Goal: Information Seeking & Learning: Learn about a topic

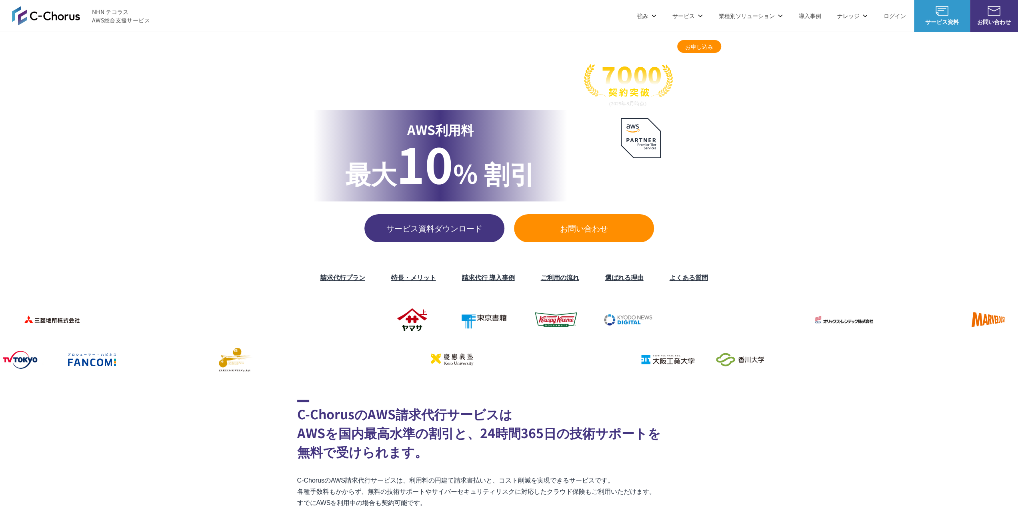
click at [571, 234] on link "お問い合わせ" at bounding box center [584, 228] width 140 height 28
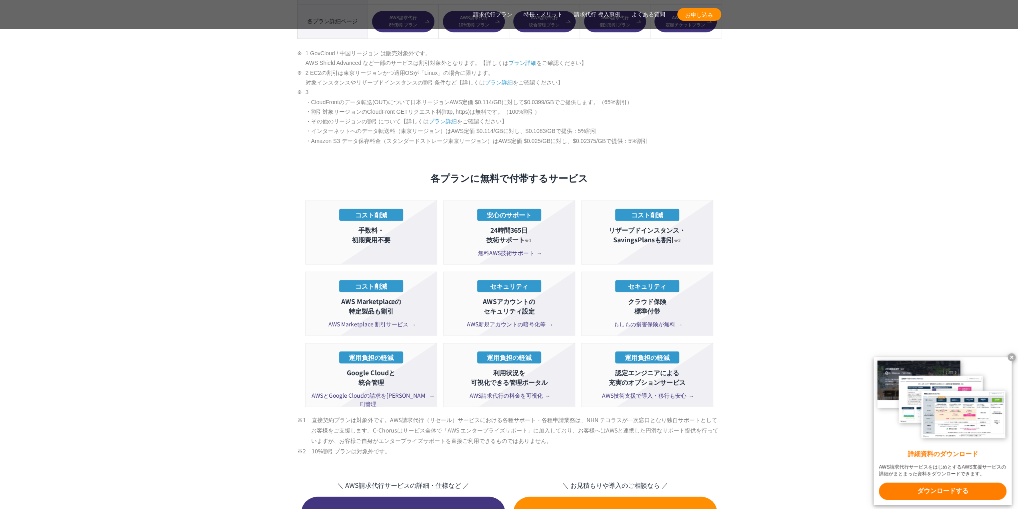
scroll to position [1361, 0]
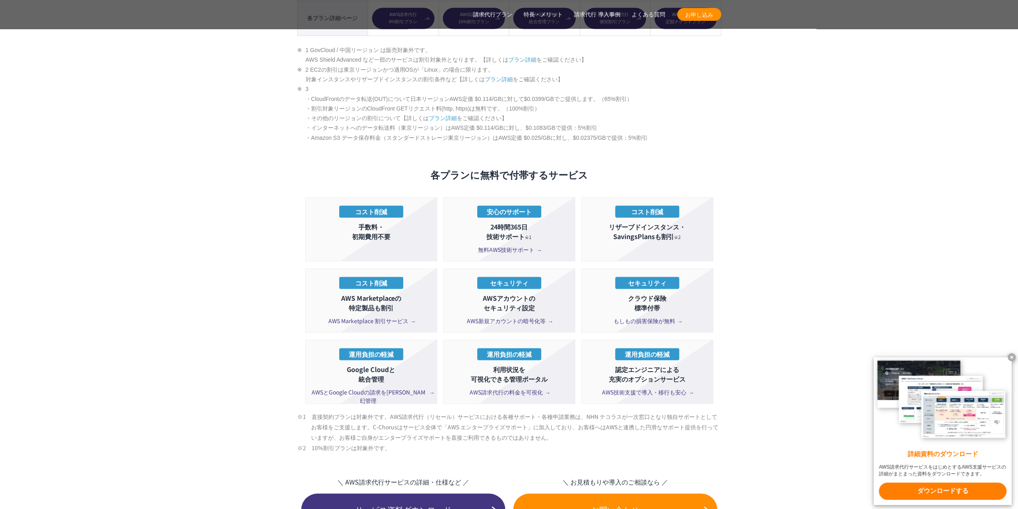
click at [653, 316] on span "もしもの損害保険が無料" at bounding box center [647, 320] width 67 height 8
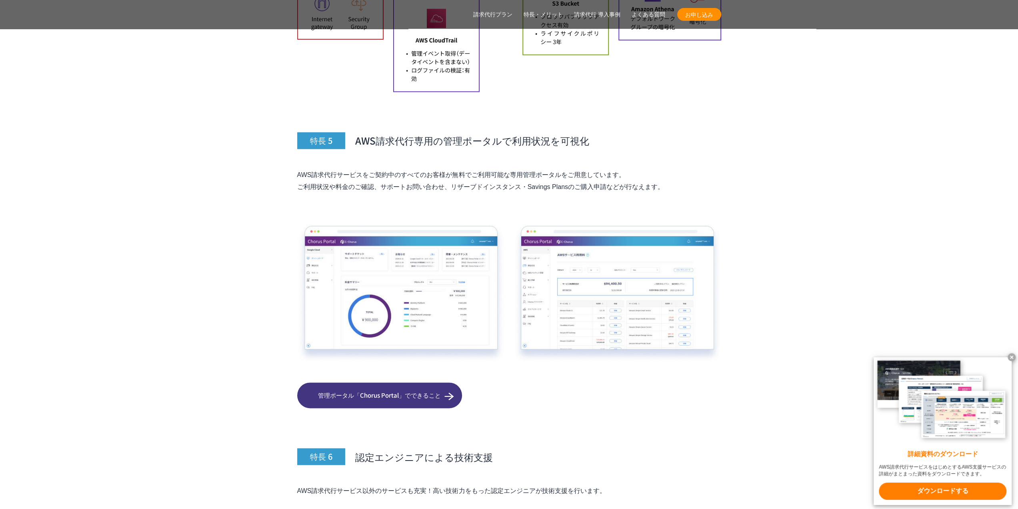
scroll to position [3871, 0]
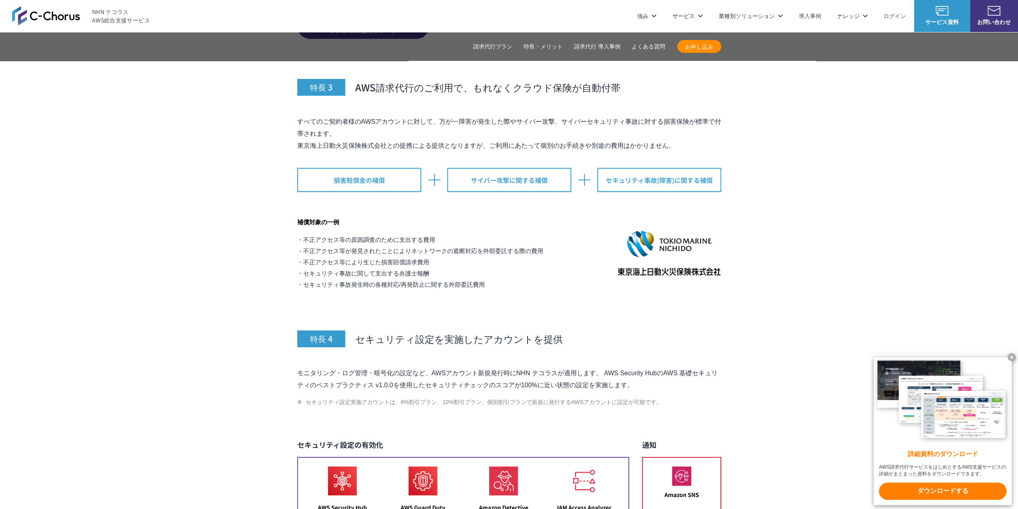
drag, startPoint x: 234, startPoint y: 383, endPoint x: 251, endPoint y: 173, distance: 210.8
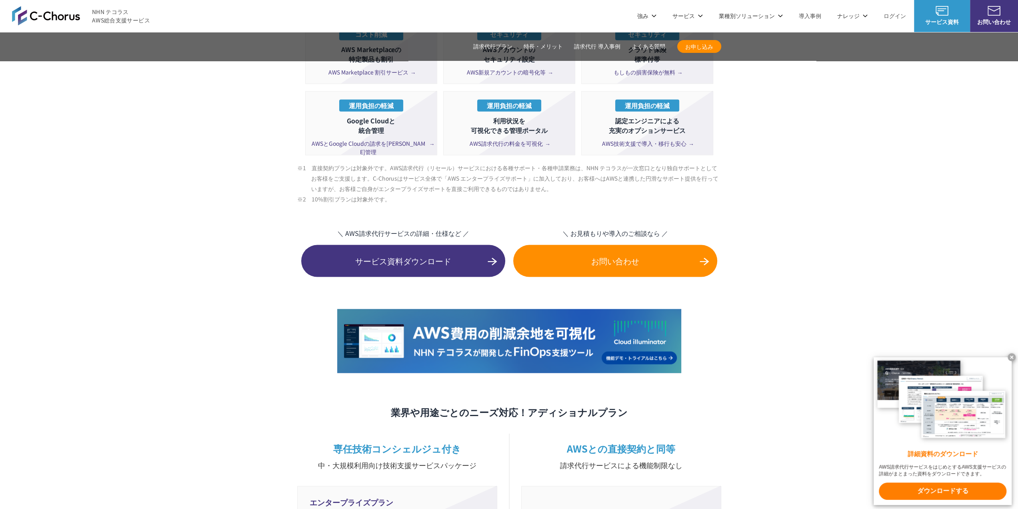
drag, startPoint x: 251, startPoint y: 304, endPoint x: 226, endPoint y: 162, distance: 144.0
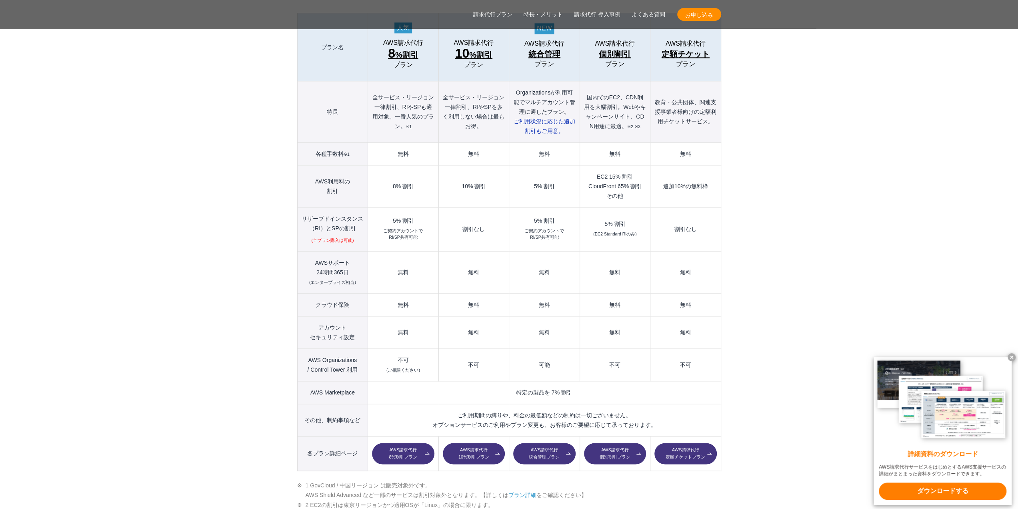
scroll to position [955, 0]
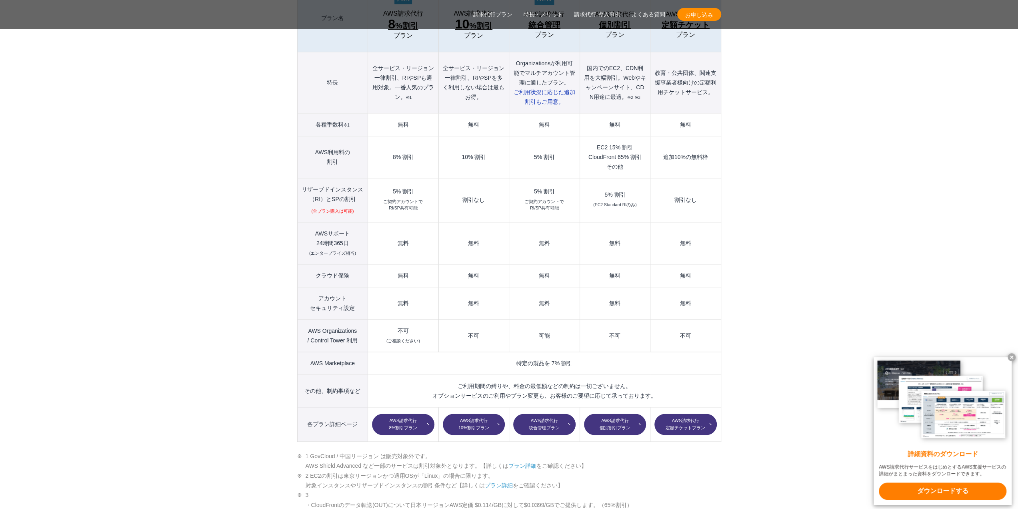
click at [553, 413] on link "AWS請求代行 統合管理プラン" at bounding box center [544, 424] width 62 height 22
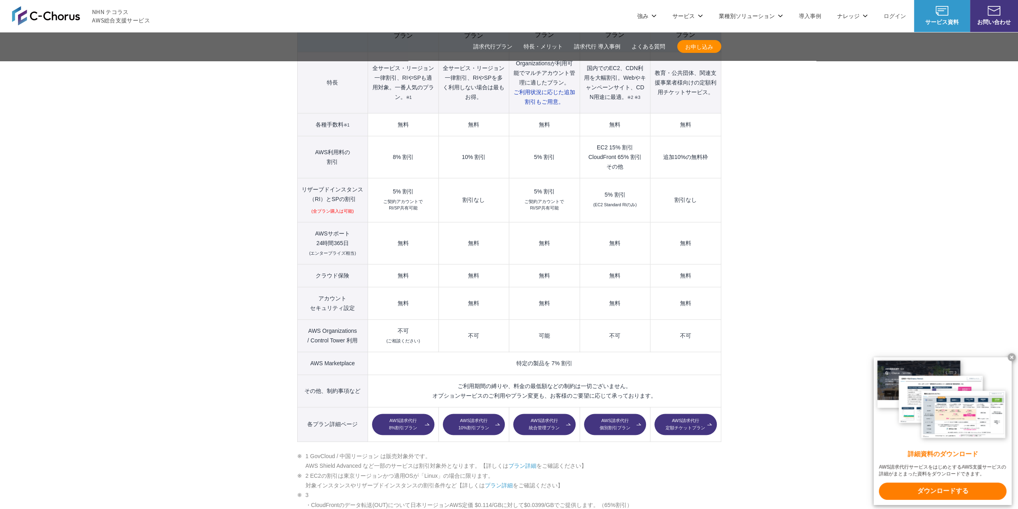
scroll to position [915, 0]
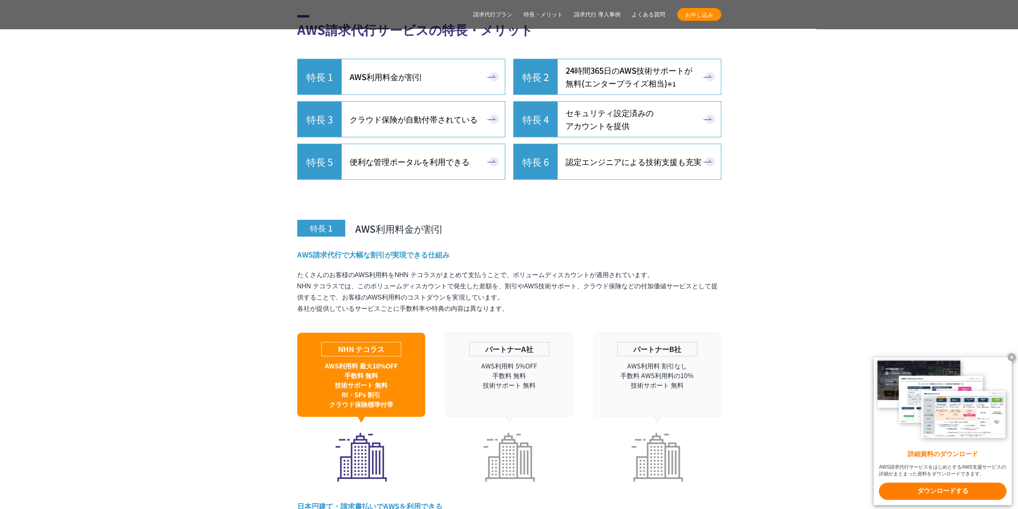
scroll to position [2355, 0]
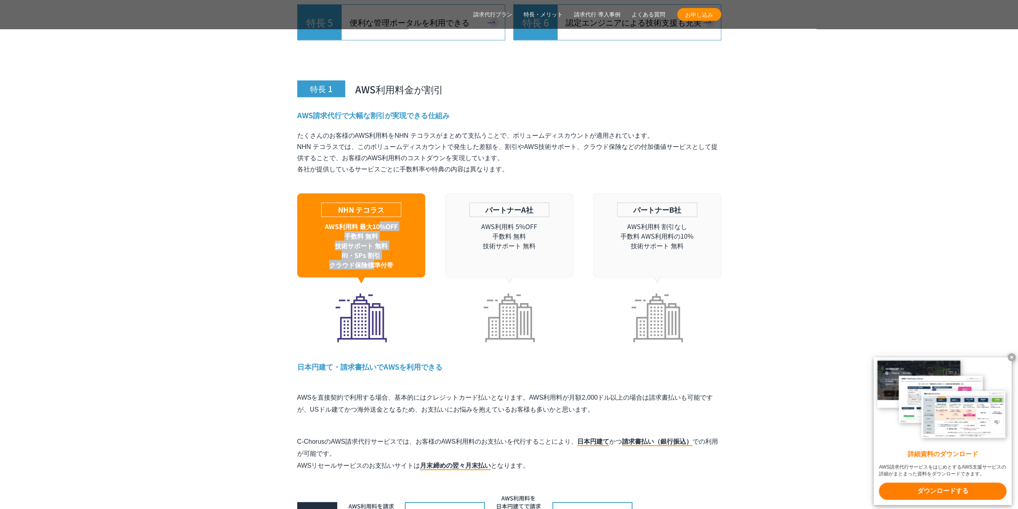
drag, startPoint x: 377, startPoint y: 209, endPoint x: 374, endPoint y: 250, distance: 40.9
click at [374, 250] on div "NHN テコラス AWS利用料 最大10%OFF 手数料 無料 技術サポート 無料 RI・SPs 割引 クラウド保険標準付帯" at bounding box center [361, 235] width 128 height 84
drag, startPoint x: 409, startPoint y: 248, endPoint x: 328, endPoint y: 190, distance: 99.6
click at [328, 193] on div "NHN テコラス AWS利用料 最大10%OFF 手数料 無料 技術サポート 無料 RI・SPs 割引 クラウド保険標準付帯" at bounding box center [361, 235] width 128 height 84
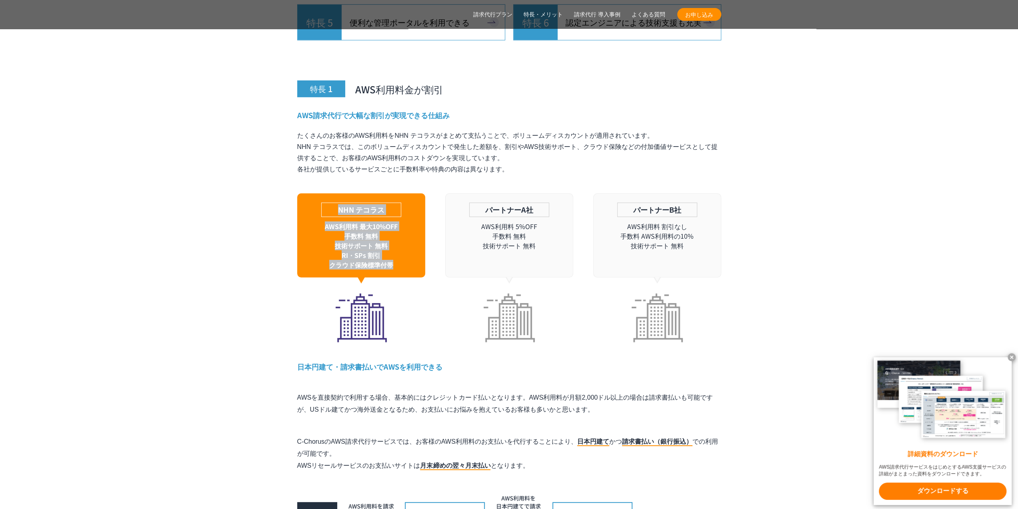
click at [328, 202] on p "NHN テコラス" at bounding box center [361, 209] width 80 height 14
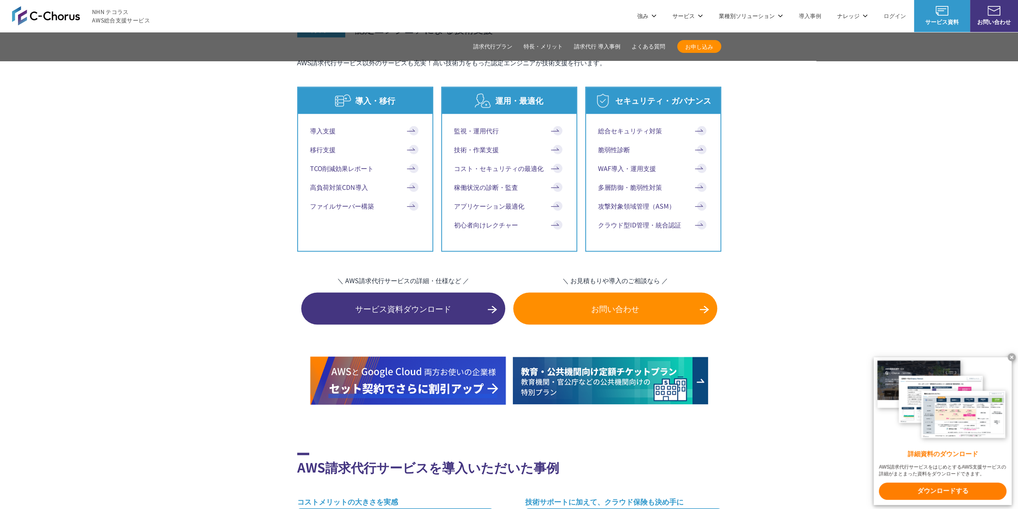
scroll to position [4276, 0]
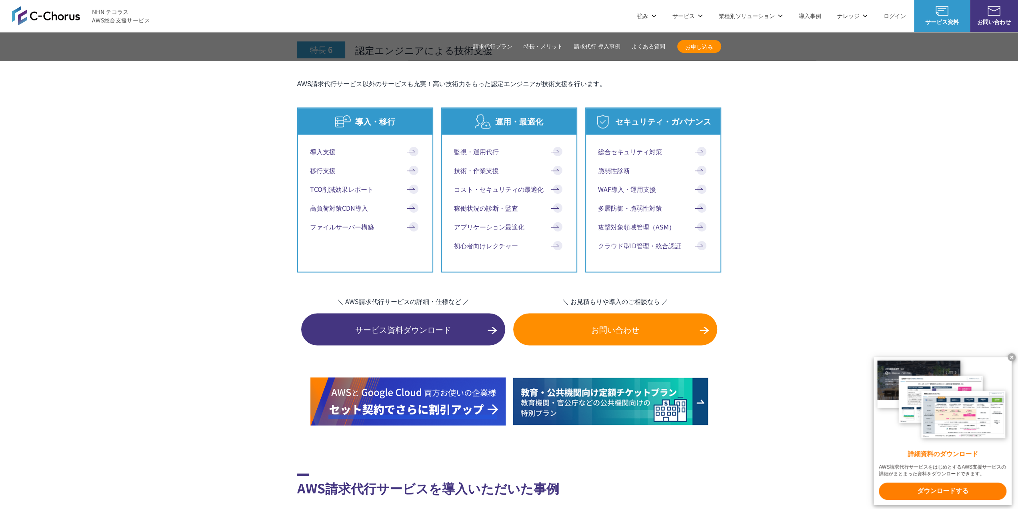
click at [483, 377] on img at bounding box center [408, 401] width 196 height 48
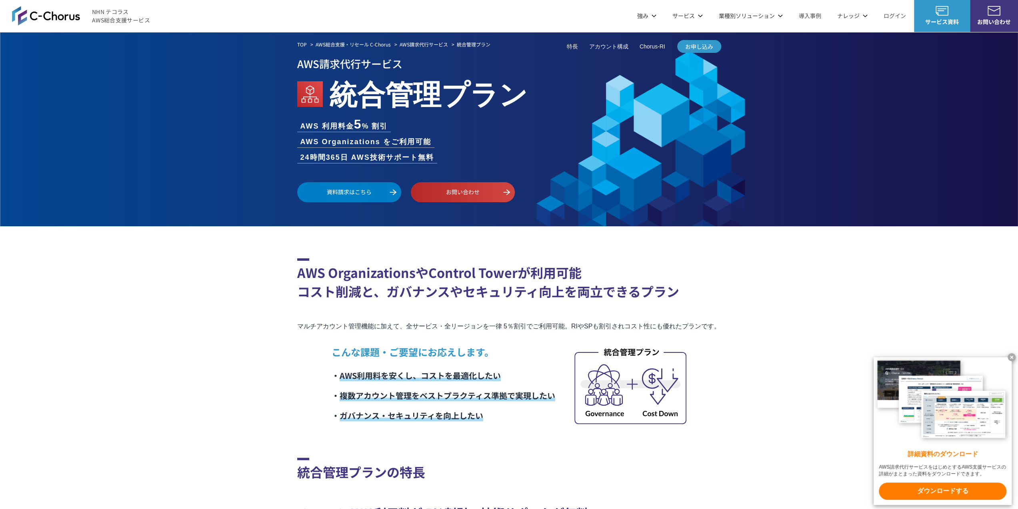
click at [485, 197] on link "お問い合わせ" at bounding box center [463, 192] width 104 height 20
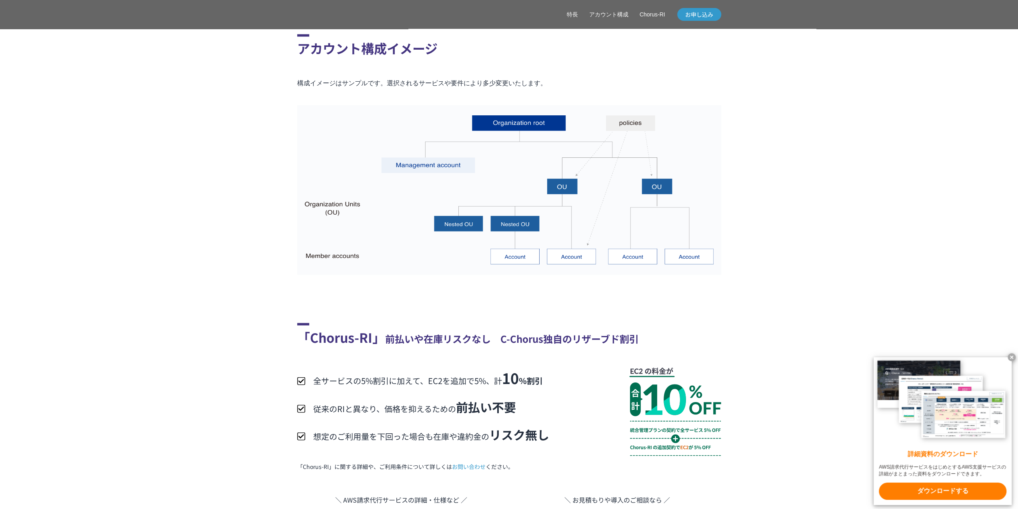
scroll to position [1481, 0]
